Goal: Navigation & Orientation: Find specific page/section

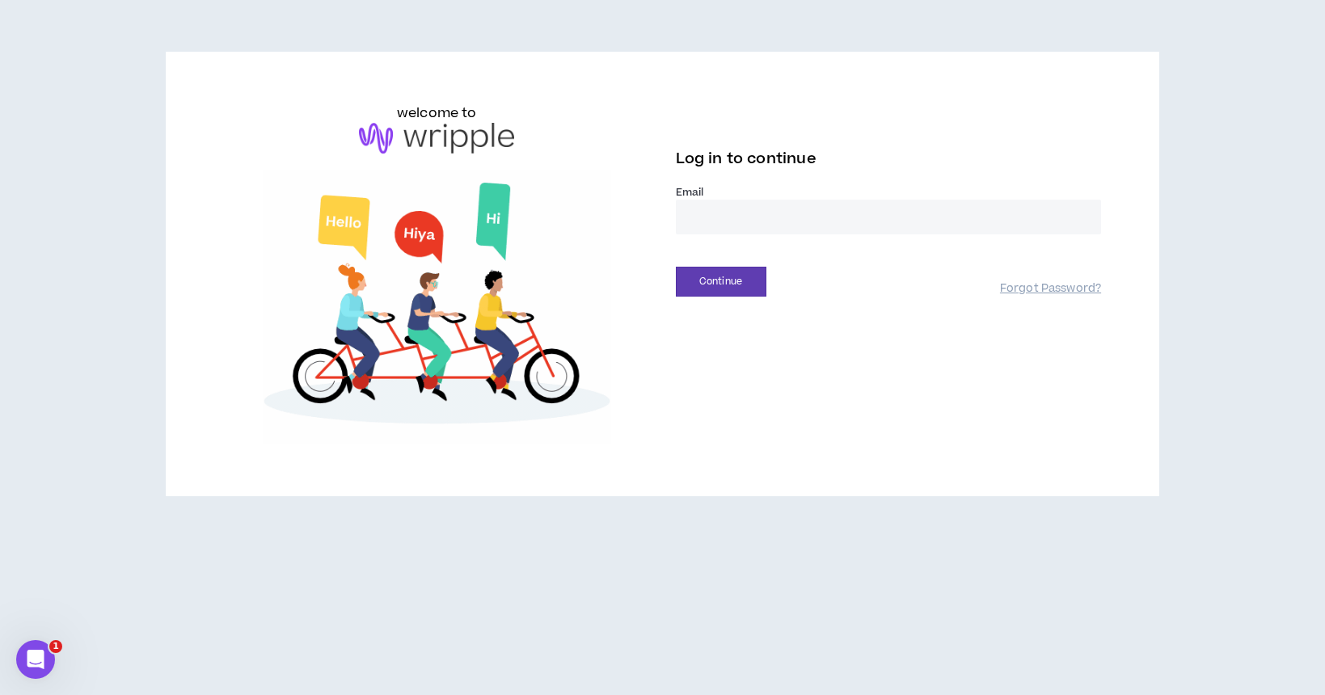
click at [774, 219] on input "email" at bounding box center [889, 217] width 426 height 35
type input "**********"
click at [744, 281] on button "Continue" at bounding box center [721, 282] width 91 height 30
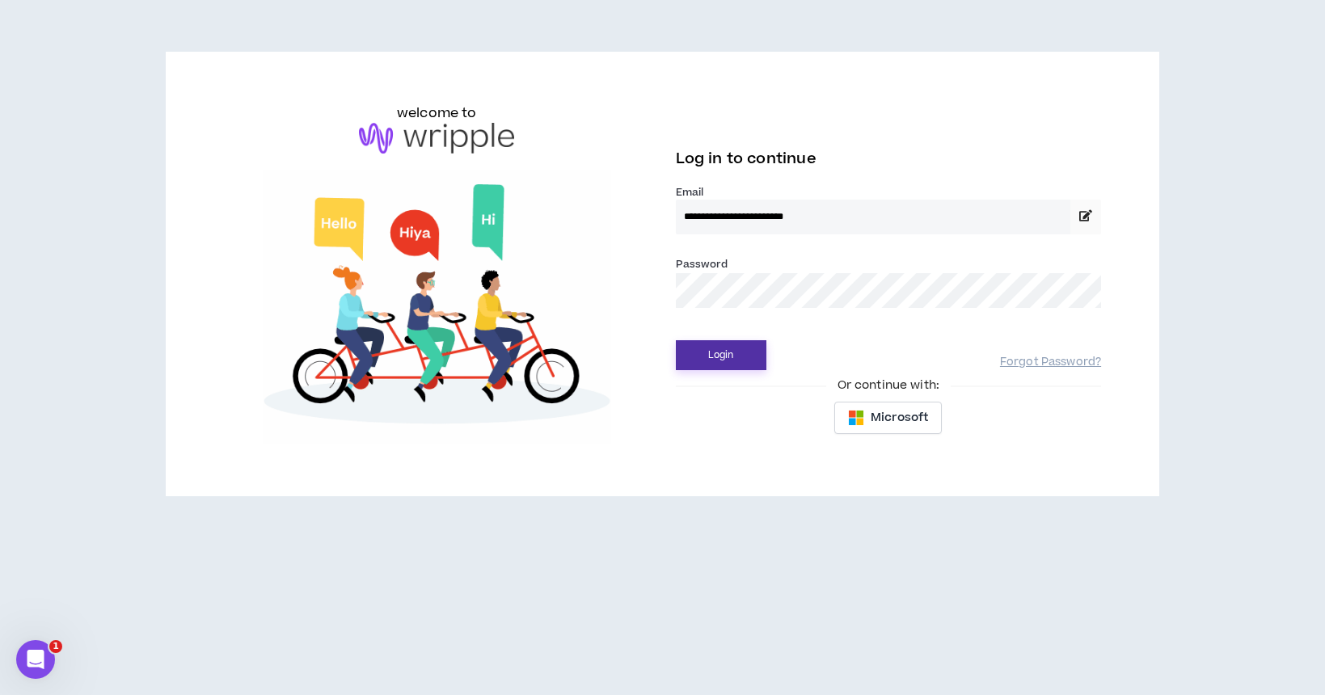
click at [731, 360] on button "Login" at bounding box center [721, 355] width 91 height 30
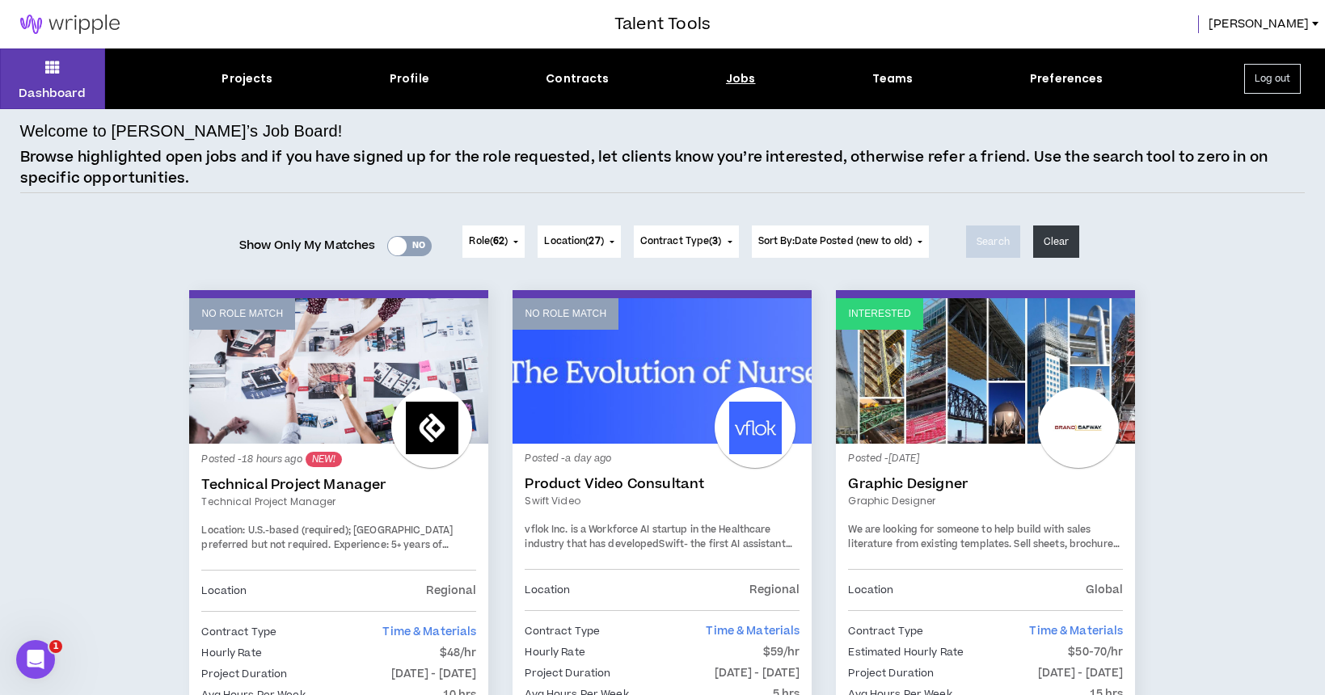
click at [403, 243] on div "Yes No" at bounding box center [409, 246] width 44 height 20
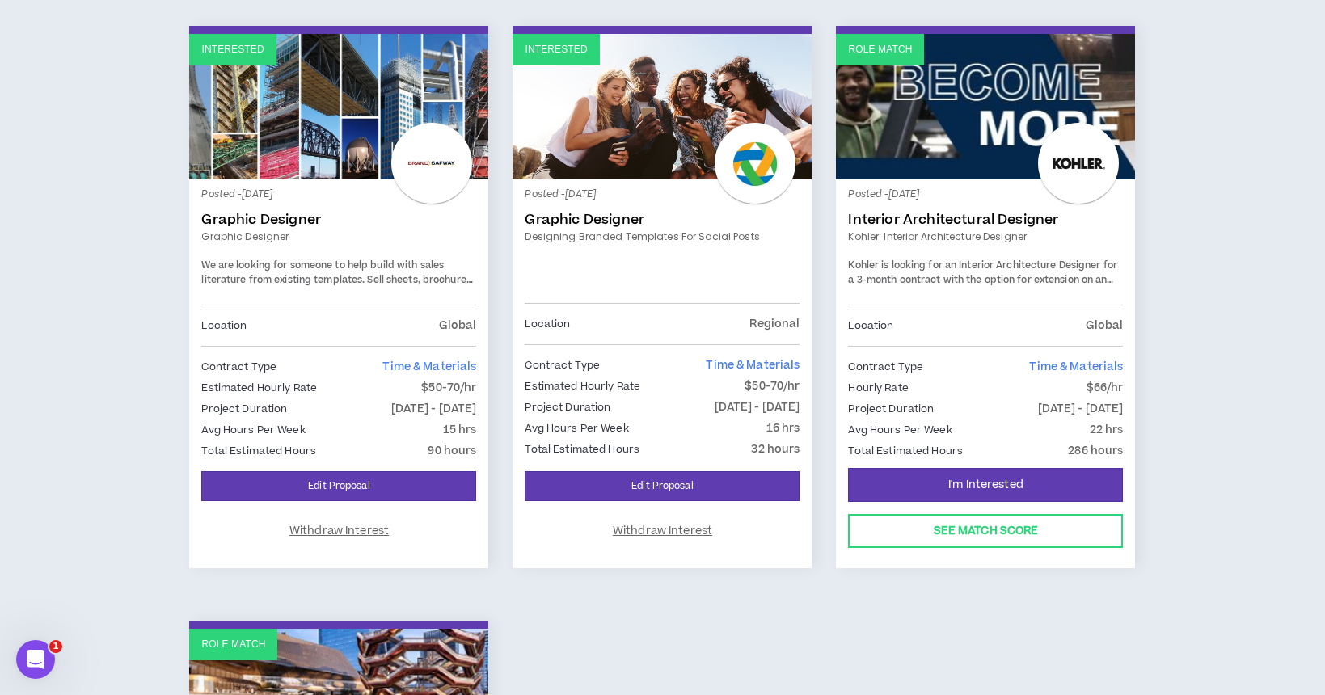
scroll to position [258, 0]
